Goal: Task Accomplishment & Management: Complete application form

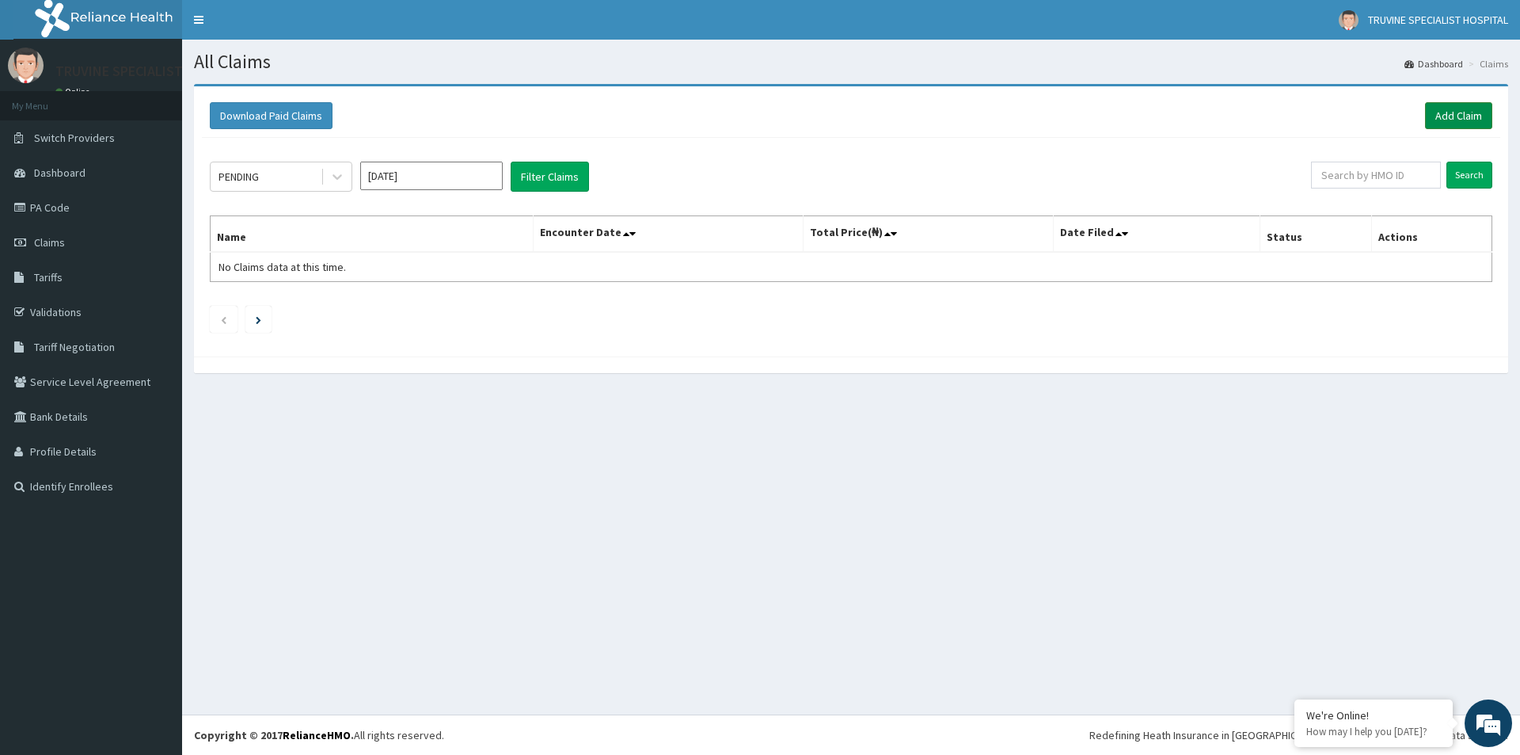
click at [1441, 118] on link "Add Claim" at bounding box center [1458, 115] width 67 height 27
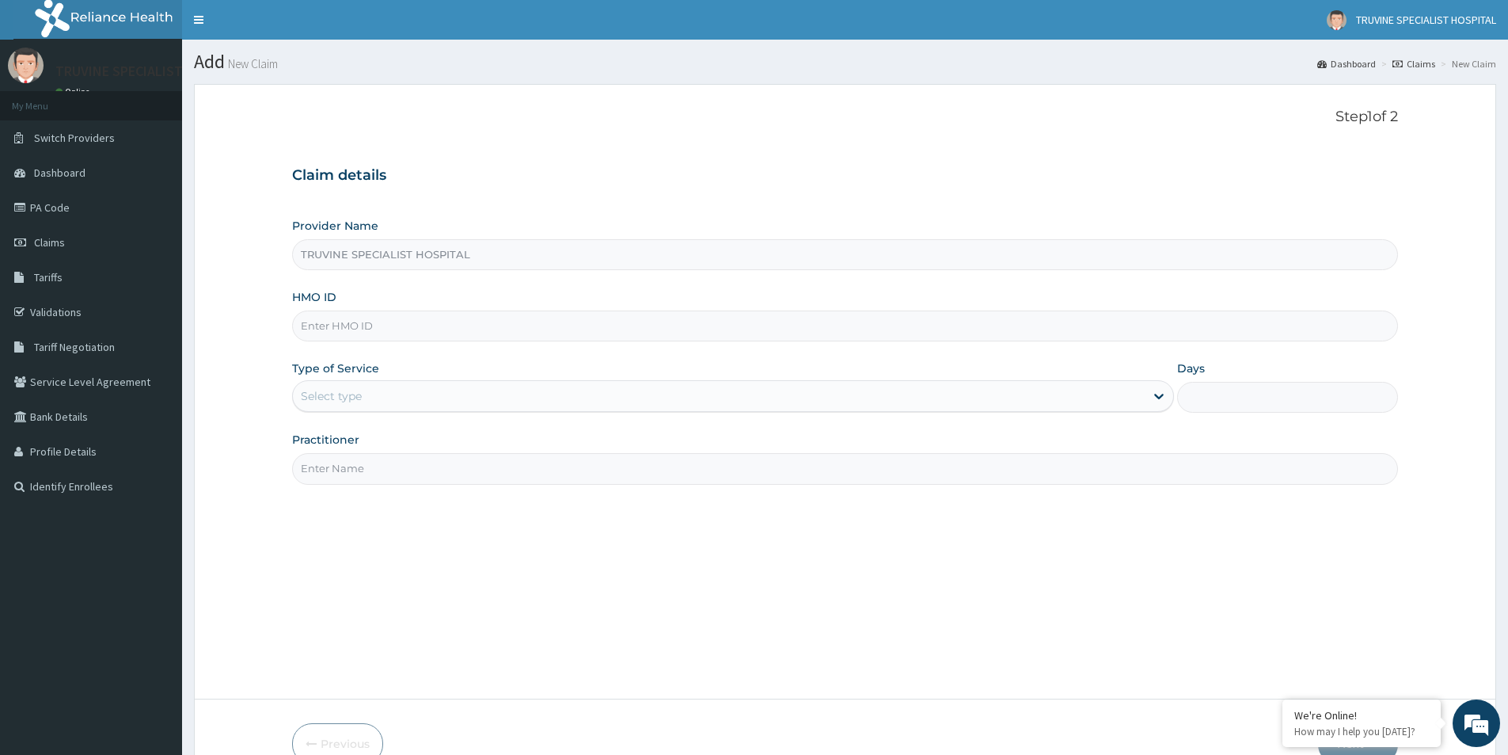
type input "TRUVINE SPECIALIST HOSPITAL"
click at [1465, 116] on form "Step 1 of 2 Claim details Provider Name TRUVINE SPECIALIST HOSPITAL HMO ID Type…" at bounding box center [845, 436] width 1302 height 705
click at [383, 332] on input "HMO ID" at bounding box center [845, 325] width 1106 height 31
type input "pr"
click at [78, 313] on link "Validations" at bounding box center [91, 312] width 182 height 35
